Goal: Transaction & Acquisition: Purchase product/service

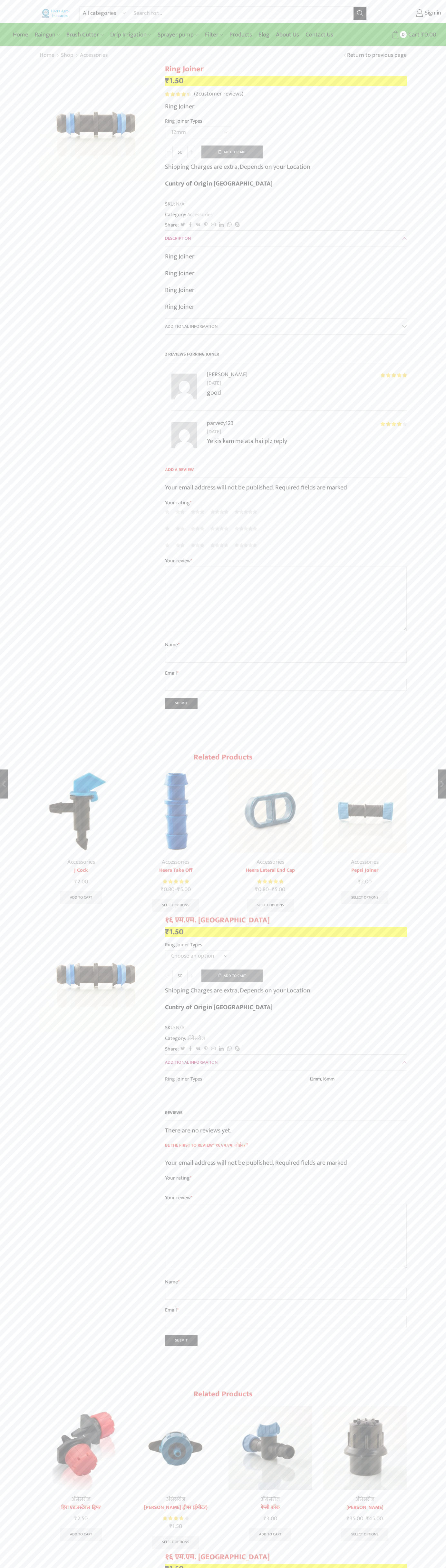
select select "12mm"
type input "Google Storebot"
type input "1"
click at [232, 152] on button "Add to cart" at bounding box center [232, 152] width 61 height 13
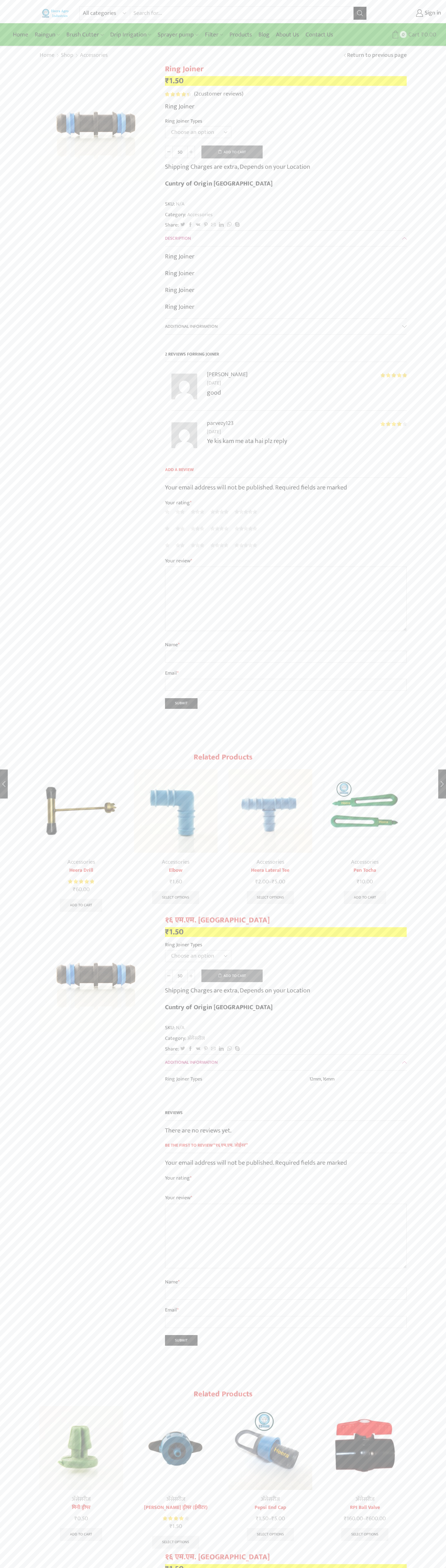
click at [405, 34] on span "0" at bounding box center [403, 33] width 6 height 6
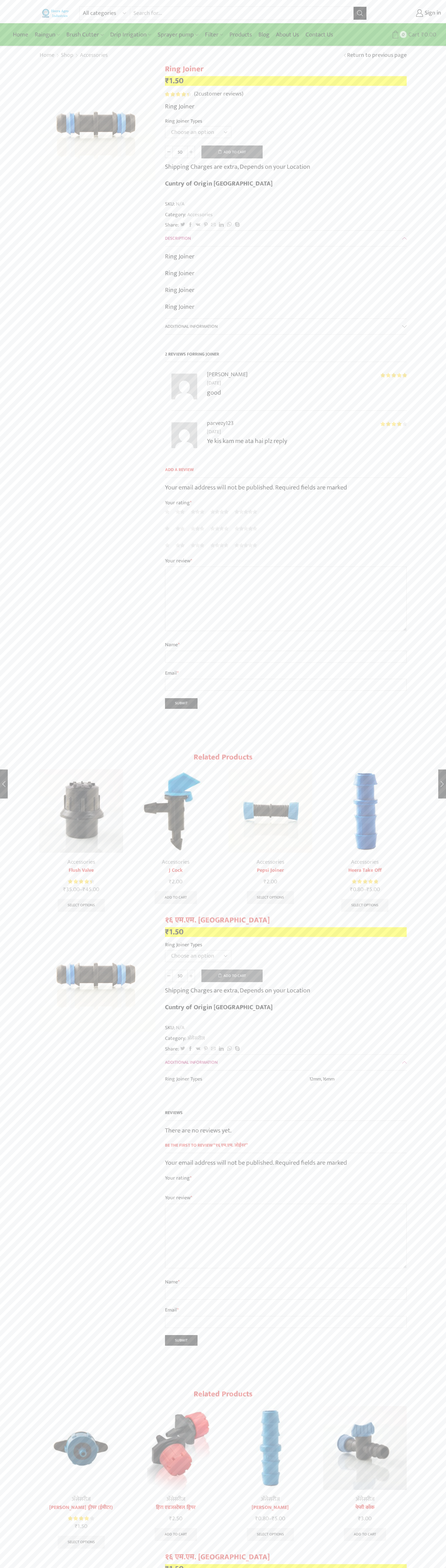
click at [405, 34] on span "0" at bounding box center [403, 33] width 6 height 6
